Goal: Download file/media

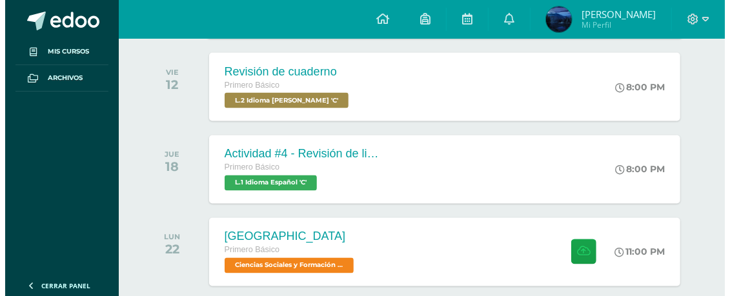
scroll to position [3455, 0]
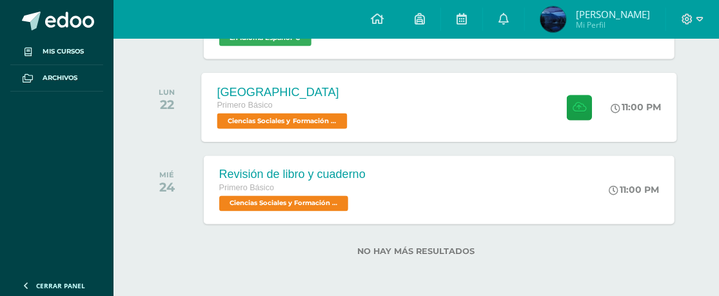
click at [367, 125] on div "[GEOGRAPHIC_DATA] Primero Básico Ciencias Sociales y Formación Ciudadana 'C' 11…" at bounding box center [439, 106] width 476 height 69
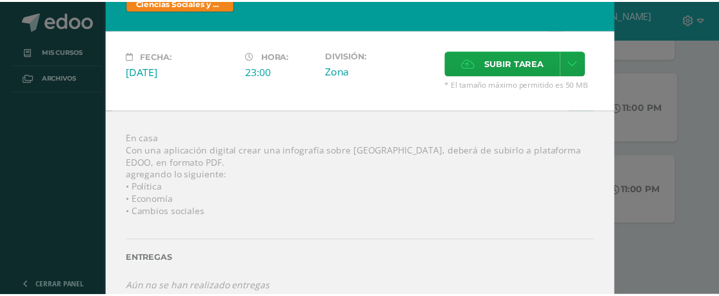
scroll to position [65, 0]
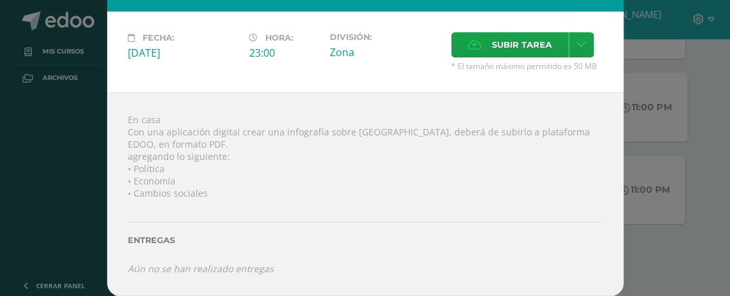
click at [654, 154] on div "[GEOGRAPHIC_DATA] Ciencias Sociales y Formación Ciudadana Fecha: [DATE] Hora: 2…" at bounding box center [364, 119] width 719 height 356
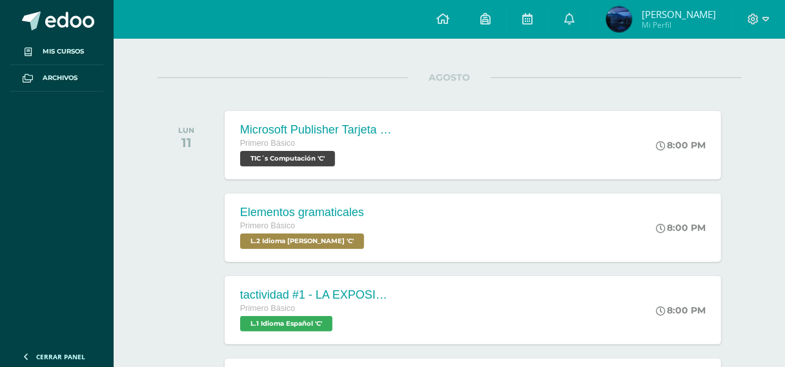
scroll to position [323, 0]
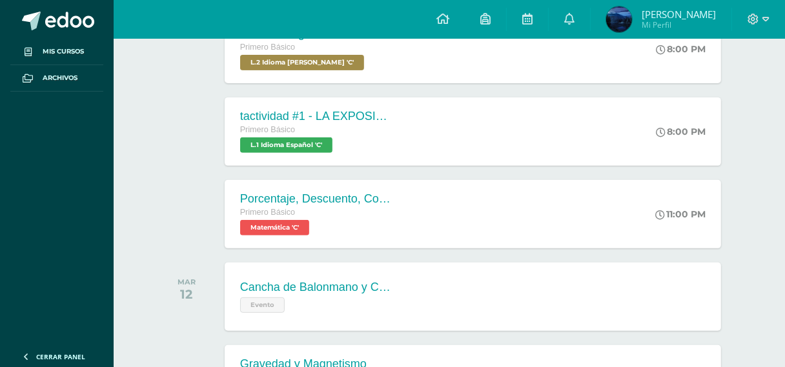
click at [472, 79] on div "Elementos gramaticales Primero Básico L.2 Idioma [PERSON_NAME] 'C' 8:00 PM Elem…" at bounding box center [472, 48] width 501 height 69
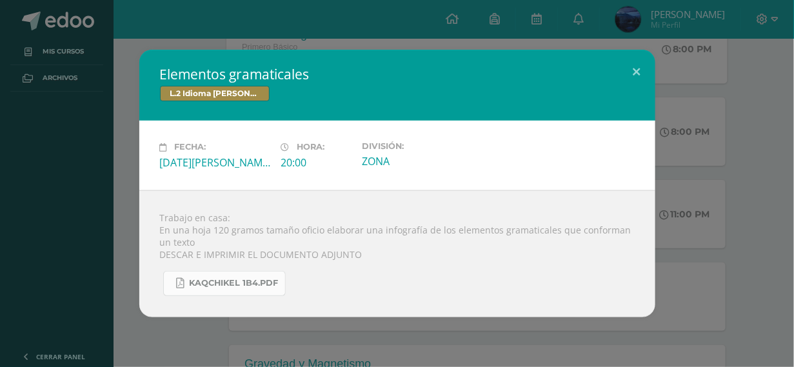
click at [243, 288] on span "KAQCHIKEL 1B4.pdf" at bounding box center [234, 283] width 89 height 10
drag, startPoint x: 695, startPoint y: 85, endPoint x: 694, endPoint y: 75, distance: 10.3
click at [695, 84] on div "Elementos gramaticales L.2 Idioma [PERSON_NAME] Fecha: [DATE][PERSON_NAME] Hora…" at bounding box center [397, 183] width 784 height 267
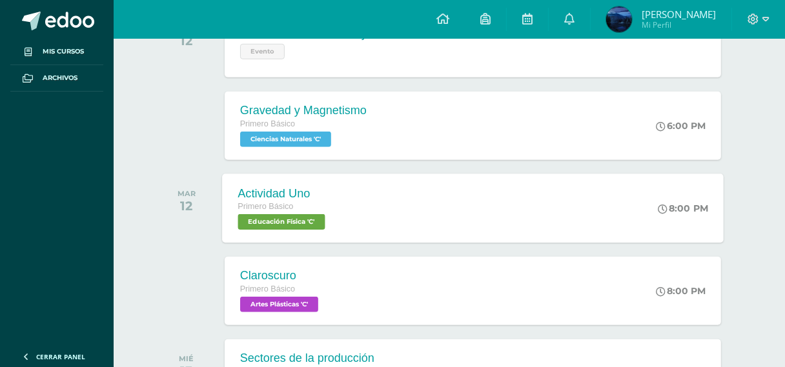
scroll to position [581, 0]
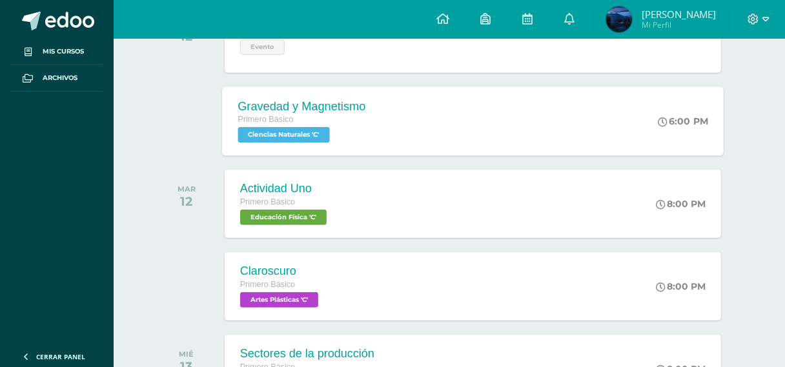
click at [389, 107] on div "Gravedad y Magnetismo Primero Básico Ciencias Naturales 'C' 6:00 PM Gravedad y …" at bounding box center [472, 120] width 501 height 69
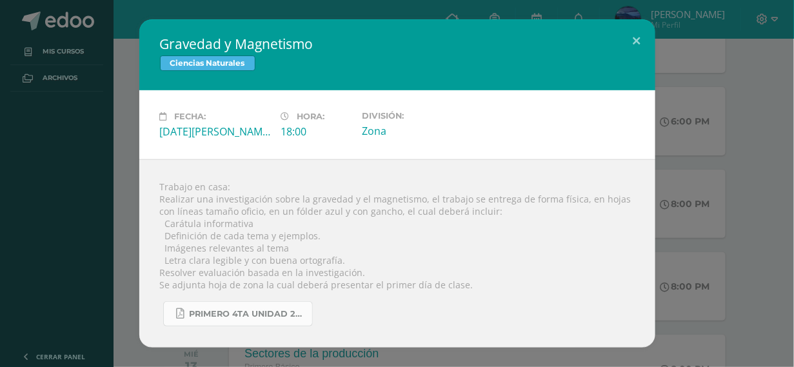
click at [250, 296] on span "primero 4ta unidad 2025.pdf" at bounding box center [248, 314] width 116 height 10
click at [719, 108] on div "Gravedad y Magnetismo Ciencias Naturales Fecha: [DATE][PERSON_NAME] Hora: 18:00…" at bounding box center [397, 183] width 784 height 328
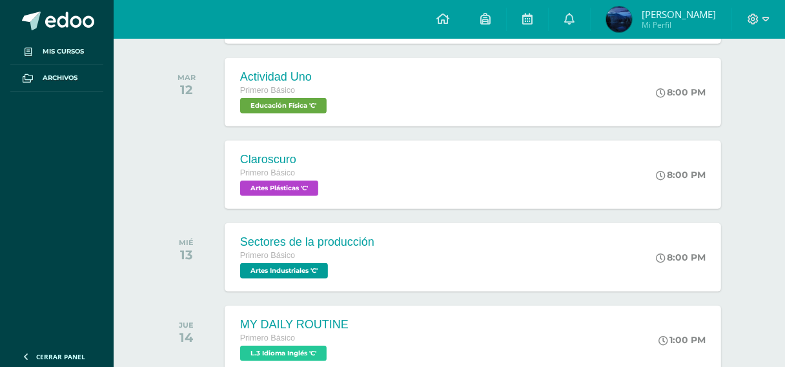
scroll to position [710, 0]
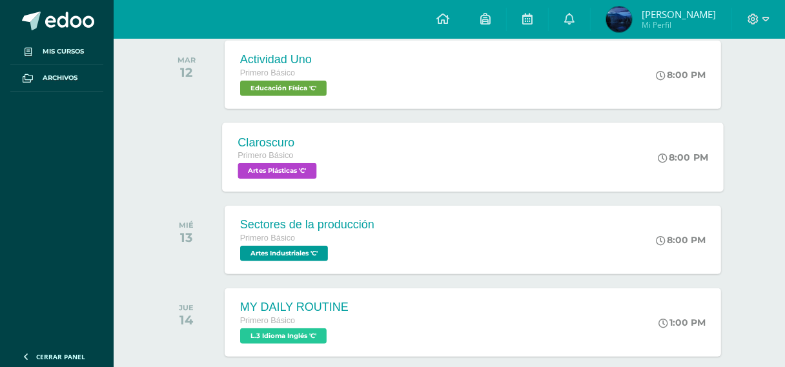
click at [573, 162] on div "Claroscuro Primero Básico Artes Plásticas 'C' 8:00 PM [GEOGRAPHIC_DATA] Artes P…" at bounding box center [472, 157] width 501 height 69
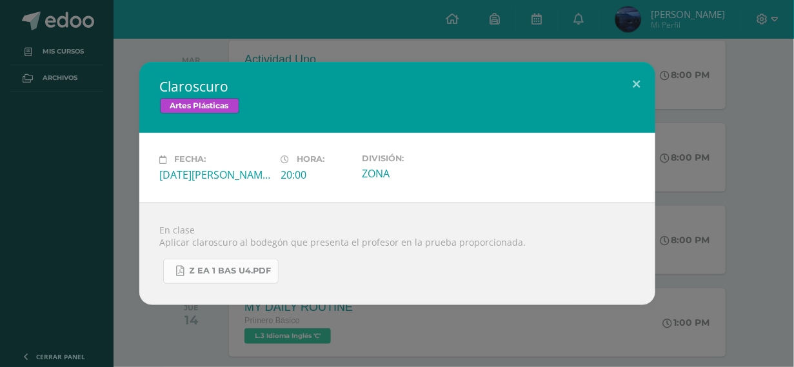
click at [239, 275] on span "Z eA 1 Bas U4.pdf" at bounding box center [231, 271] width 82 height 10
click at [632, 90] on button at bounding box center [637, 84] width 37 height 44
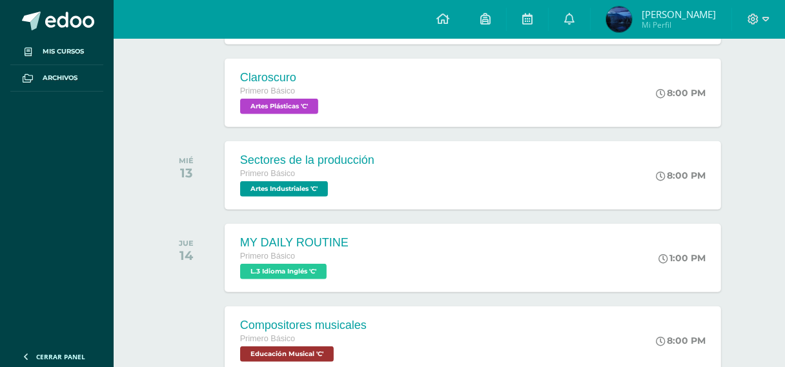
scroll to position [839, 0]
